Goal: Connect with others: Connect with others

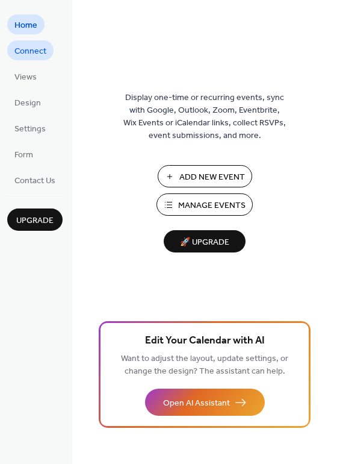
click at [27, 48] on span "Connect" at bounding box center [30, 51] width 32 height 13
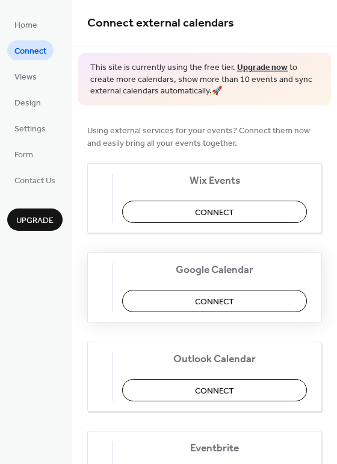
scroll to position [3, 0]
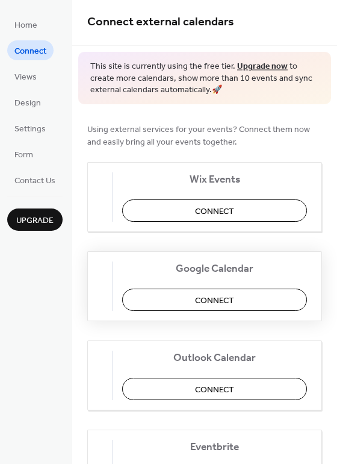
click at [204, 304] on span "Connect" at bounding box center [214, 300] width 39 height 13
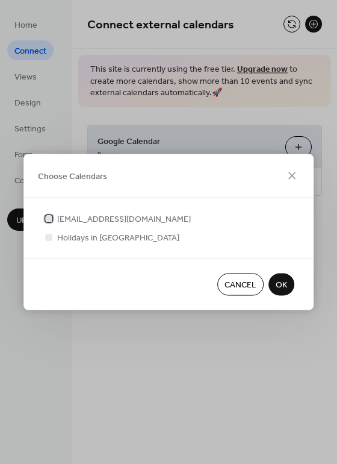
click at [49, 217] on div at bounding box center [48, 217] width 7 height 7
click at [283, 286] on span "OK" at bounding box center [281, 285] width 11 height 13
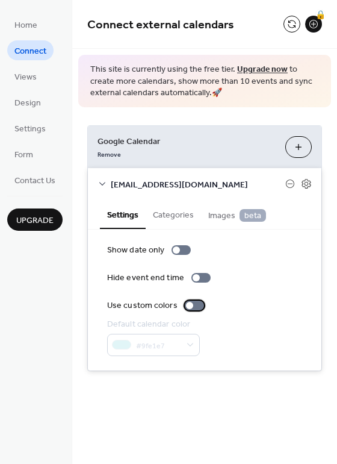
click at [186, 307] on div at bounding box center [189, 305] width 7 height 7
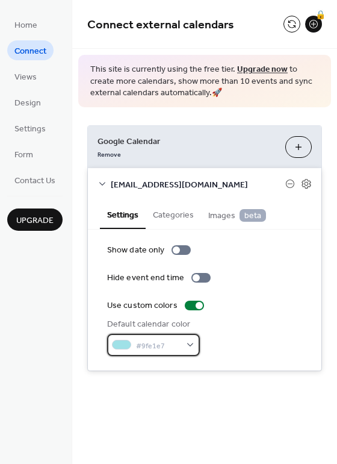
click at [193, 343] on div "#9fe1e7" at bounding box center [153, 345] width 93 height 22
click at [243, 347] on div "Default calendar color #9fe1e7" at bounding box center [204, 337] width 195 height 38
click at [155, 120] on div "Google Calendar Remove Choose Calendars [EMAIL_ADDRESS][DOMAIN_NAME] Settings C…" at bounding box center [204, 248] width 265 height 282
